Goal: Find specific page/section: Find specific page/section

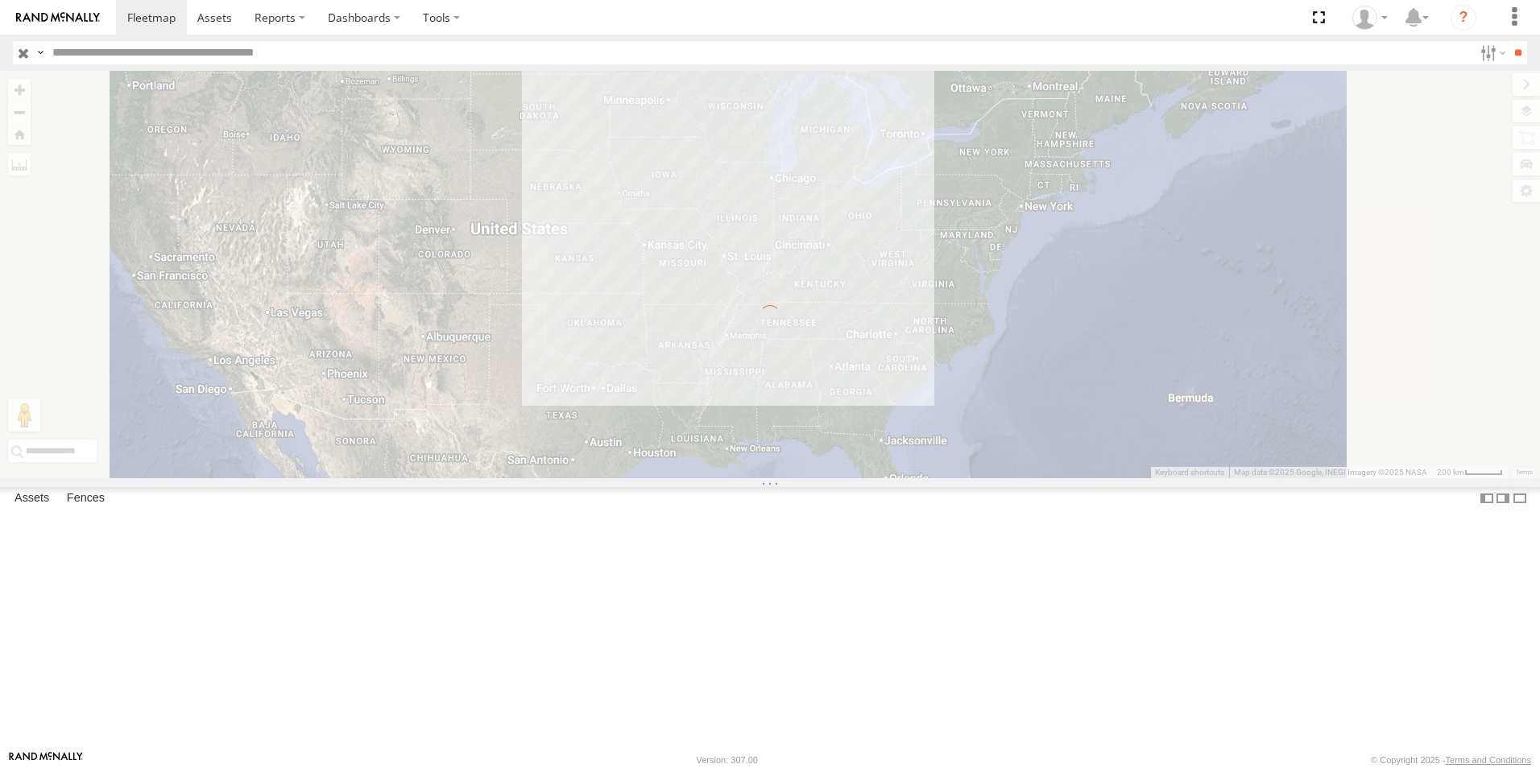
click at [0, 0] on label "×" at bounding box center [0, 0] width 0 height 0
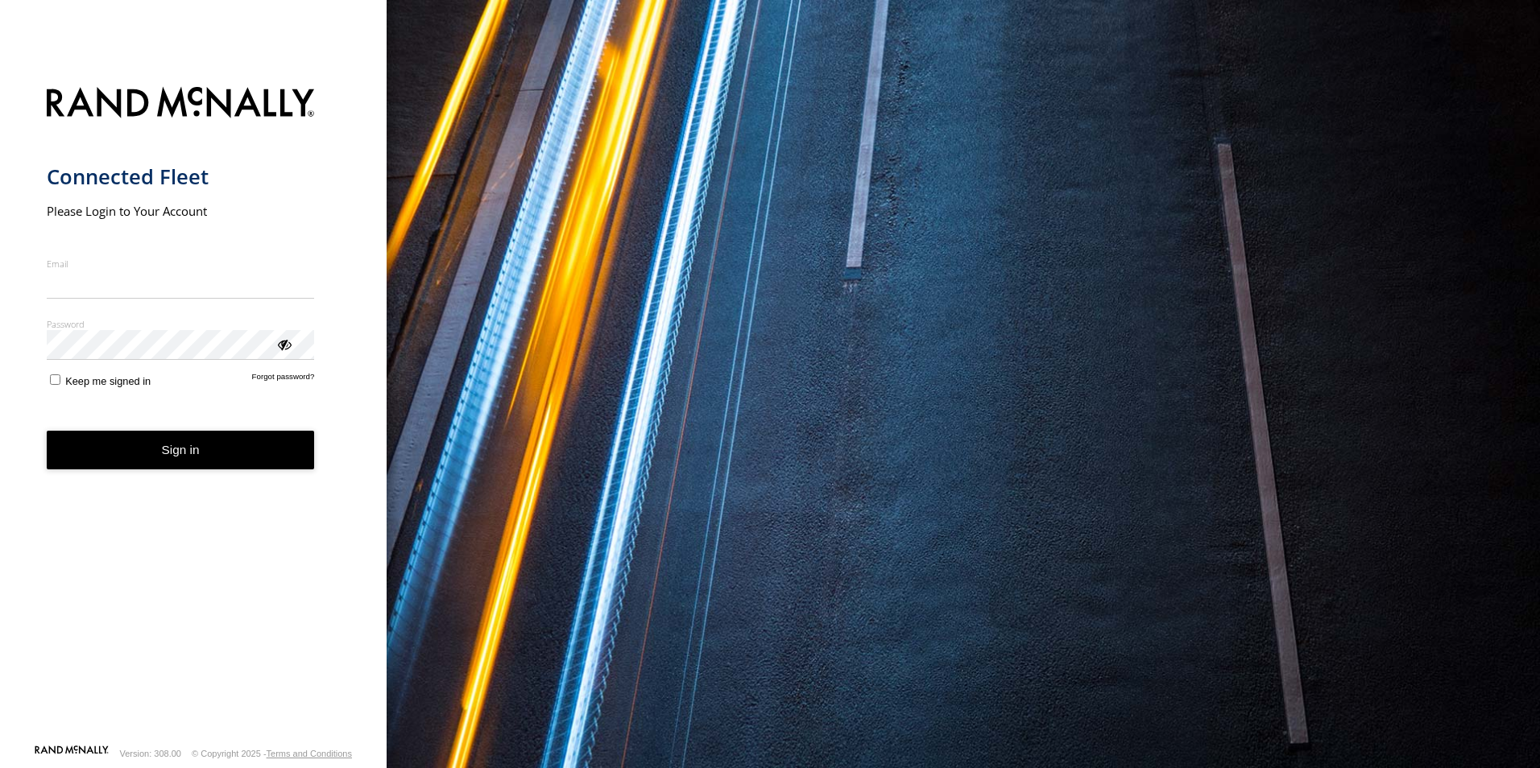
type input "**********"
click at [175, 462] on button "Sign in" at bounding box center [181, 450] width 268 height 39
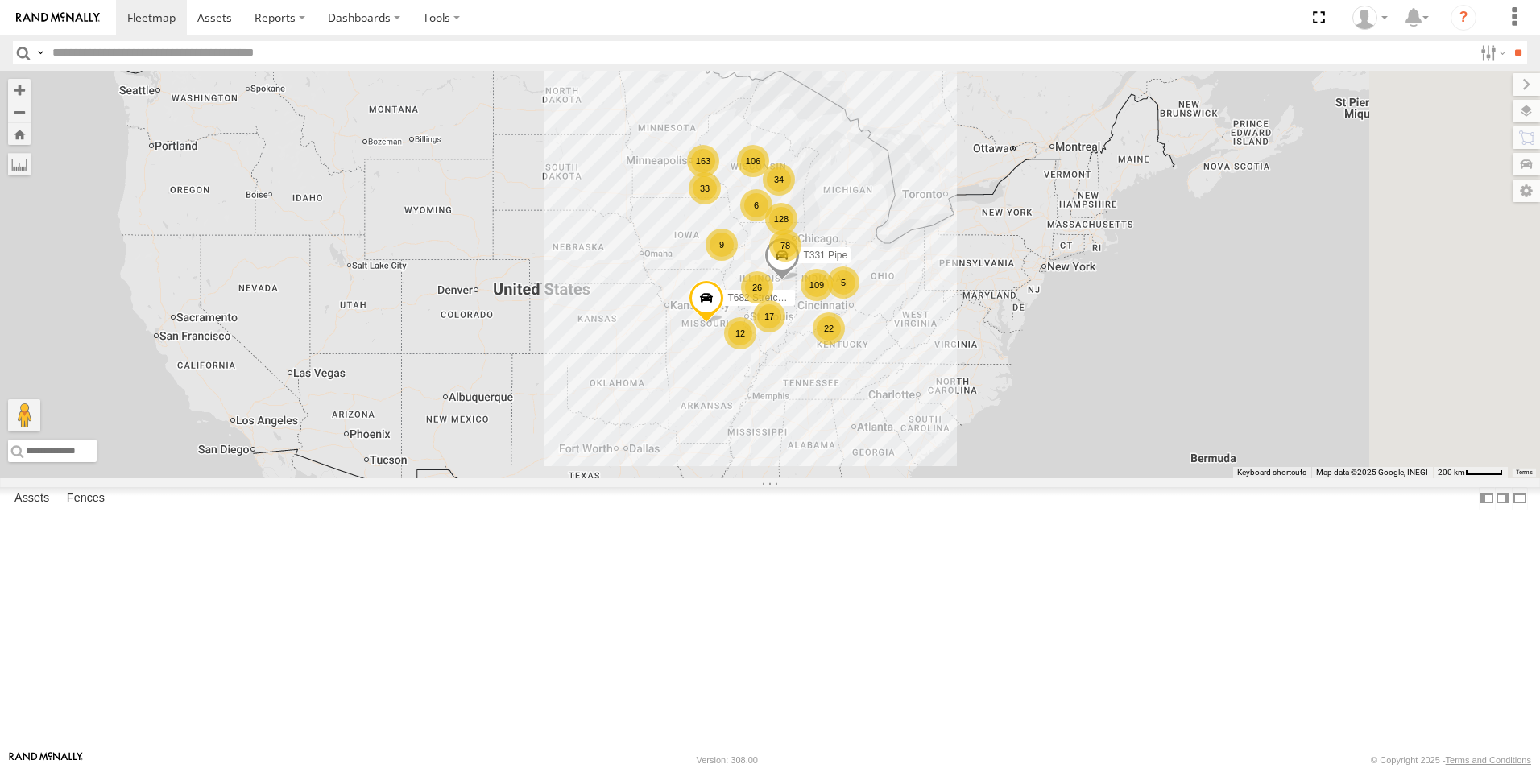
drag, startPoint x: 926, startPoint y: 310, endPoint x: 835, endPoint y: 465, distance: 180.1
click at [835, 465] on div "109 9 33 78 163 106 128 17 34 26 12 22 5 10 T682 Stretch Flat 6 T331 Pipe" at bounding box center [770, 274] width 1540 height 407
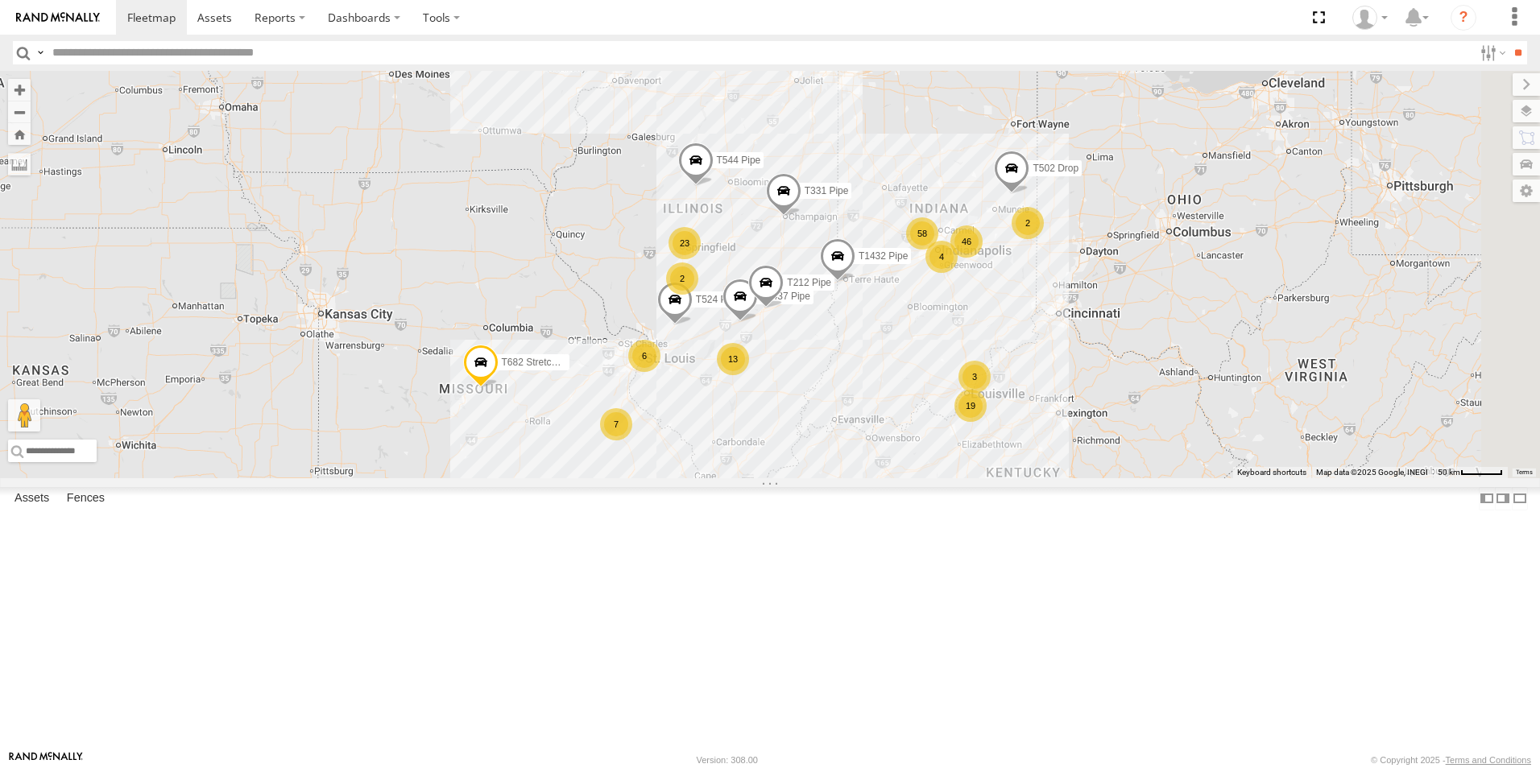
drag, startPoint x: 947, startPoint y: 369, endPoint x: 724, endPoint y: 641, distance: 351.9
click at [724, 478] on div "T682 Stretch Flat T331 Pipe 58 13 23 7 T524 Pipe 46 19 2 T544 Pipe 6 2 T1437 Pi…" at bounding box center [770, 274] width 1540 height 407
